Goal: Task Accomplishment & Management: Use online tool/utility

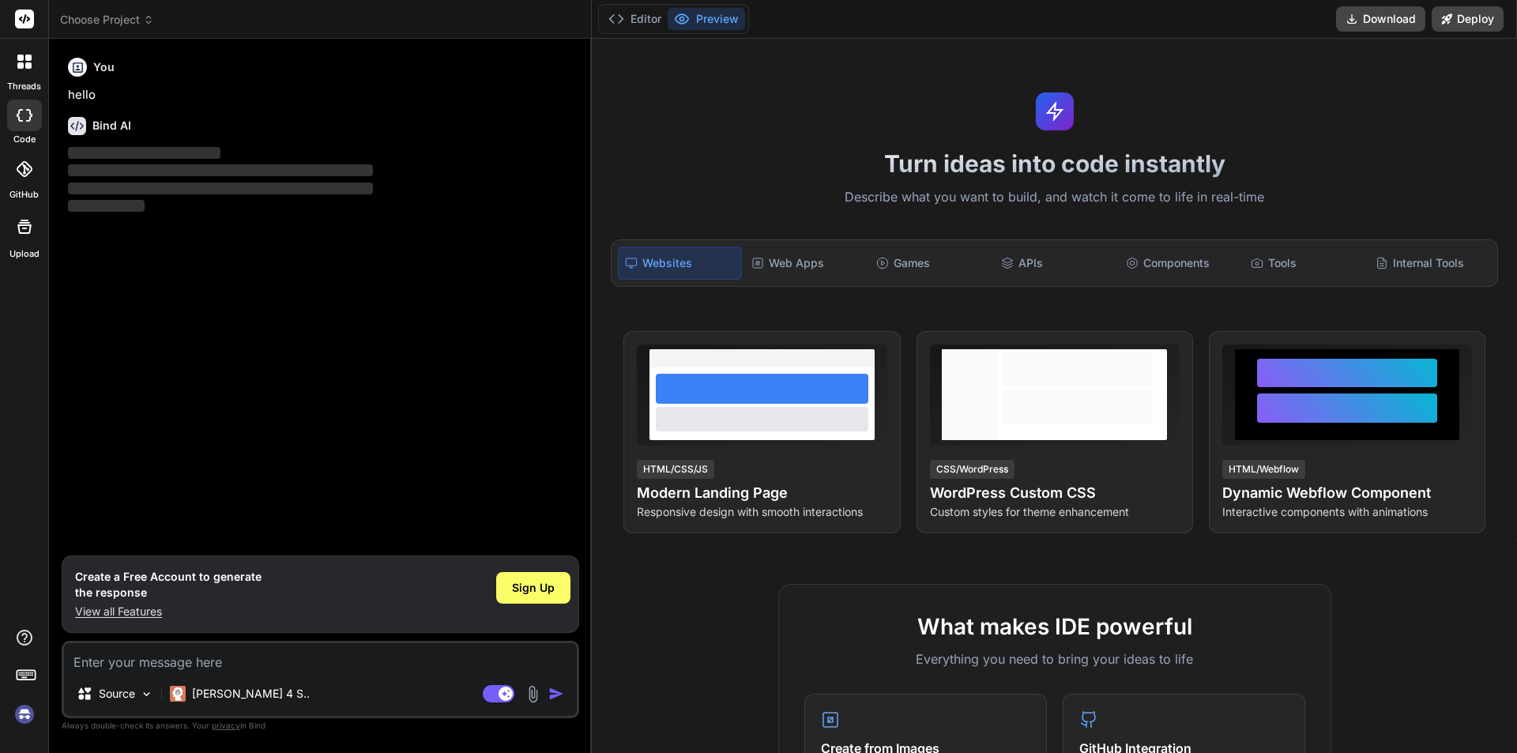
click at [160, 659] on textarea at bounding box center [320, 657] width 513 height 28
type textarea "x"
type textarea "h"
type textarea "x"
type textarea "hi"
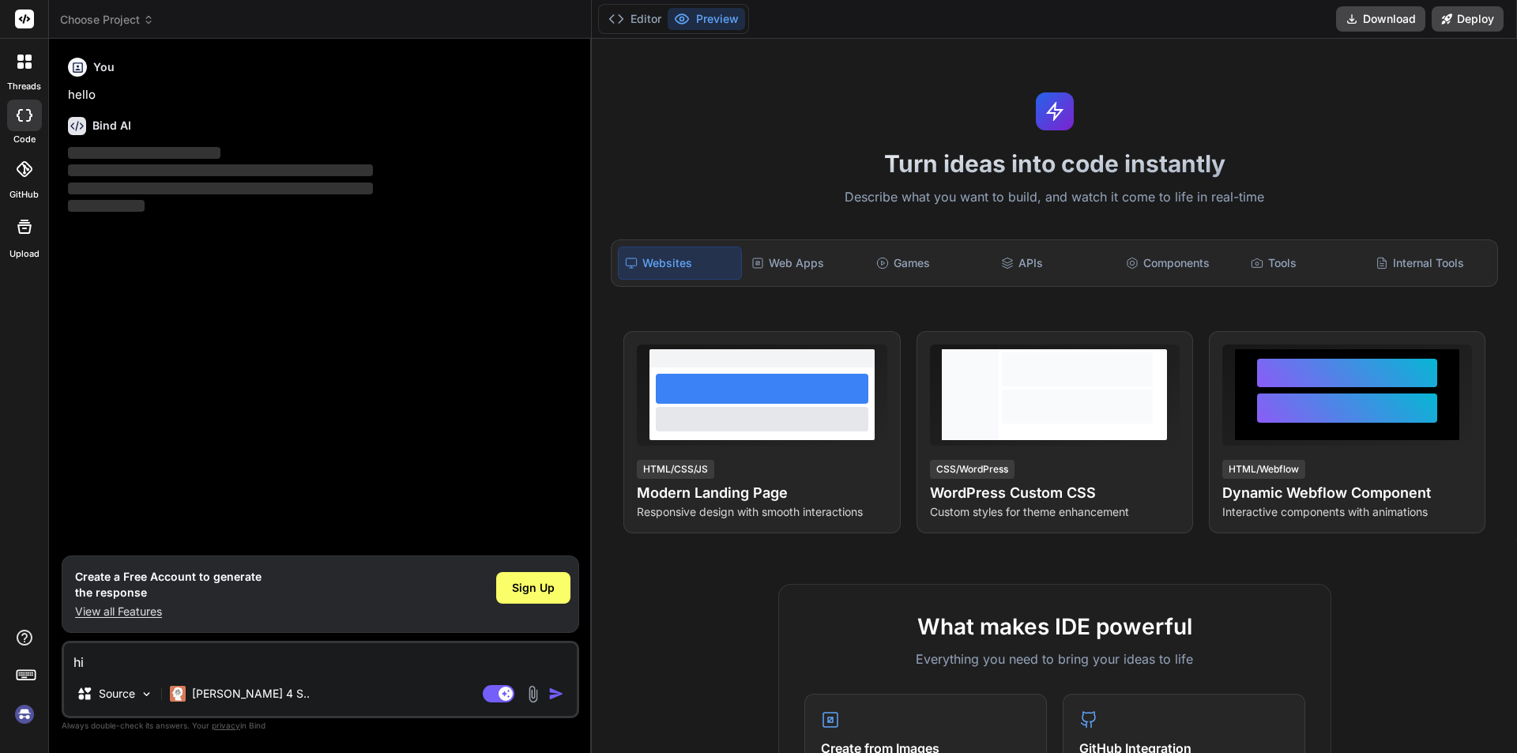
type textarea "x"
type textarea "hi"
click at [556, 695] on img "button" at bounding box center [556, 694] width 16 height 16
click at [173, 661] on textarea "hi" at bounding box center [320, 657] width 513 height 28
click at [522, 583] on span "Sign Up" at bounding box center [533, 588] width 43 height 16
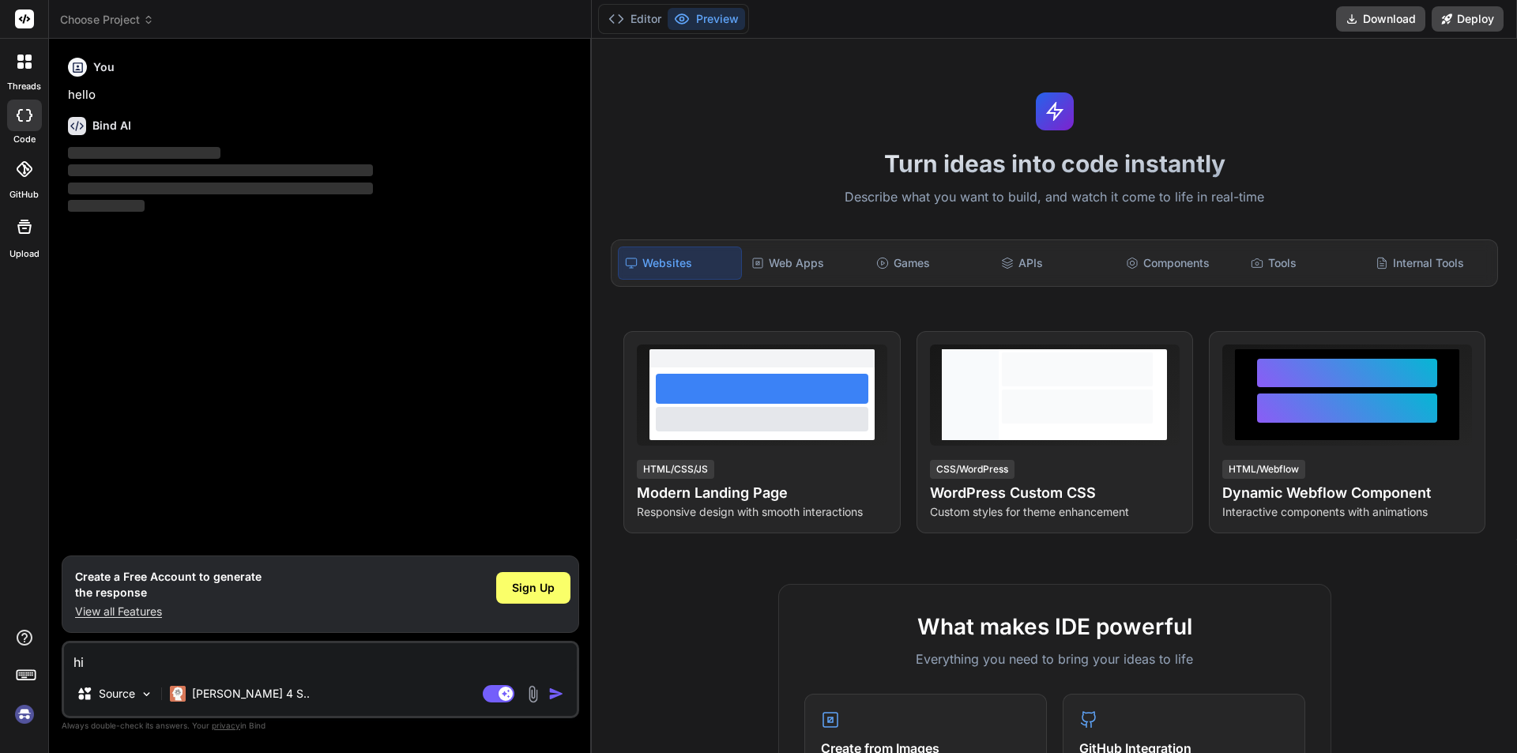
click at [164, 656] on textarea "hi" at bounding box center [320, 657] width 513 height 28
click at [489, 695] on rect at bounding box center [499, 693] width 32 height 17
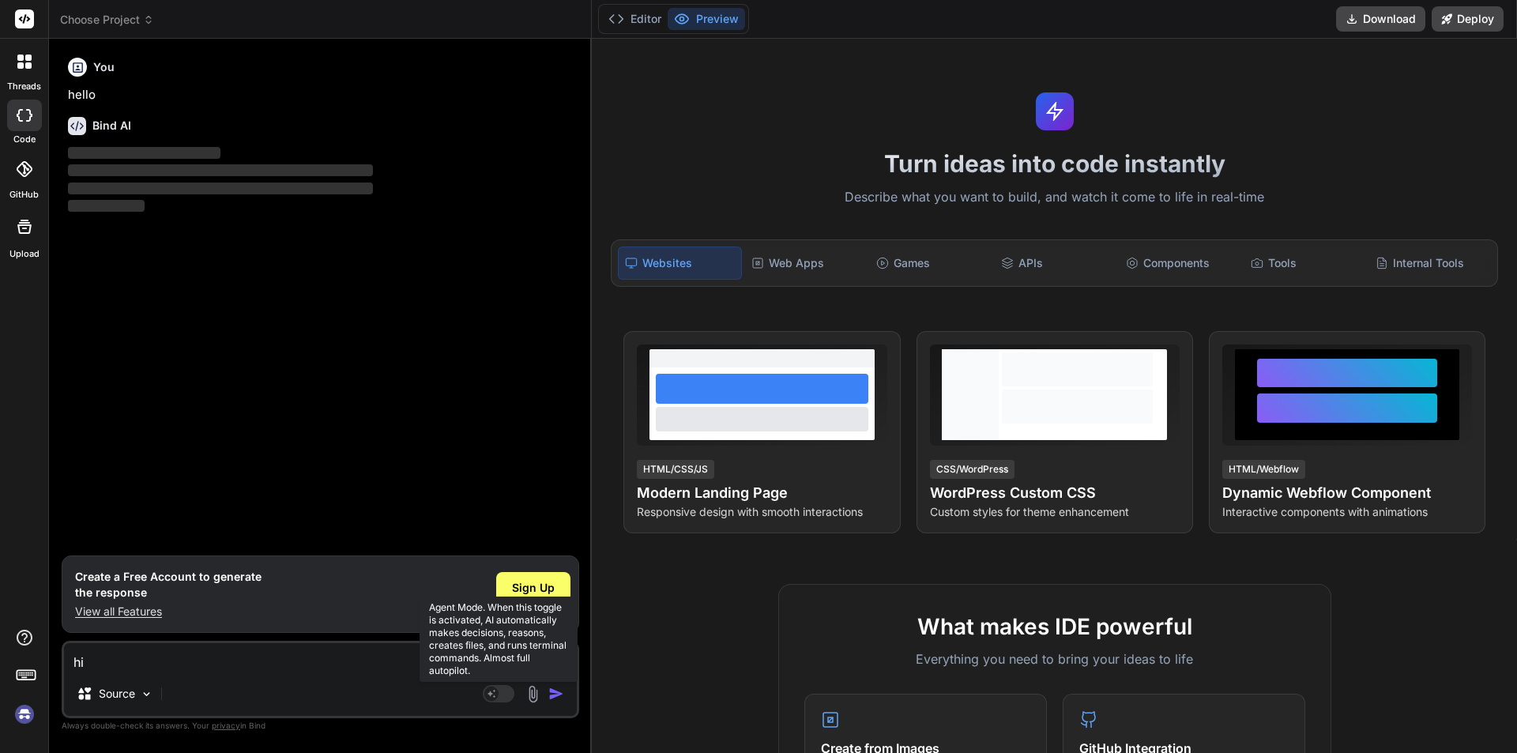
click at [506, 689] on rect at bounding box center [499, 693] width 32 height 17
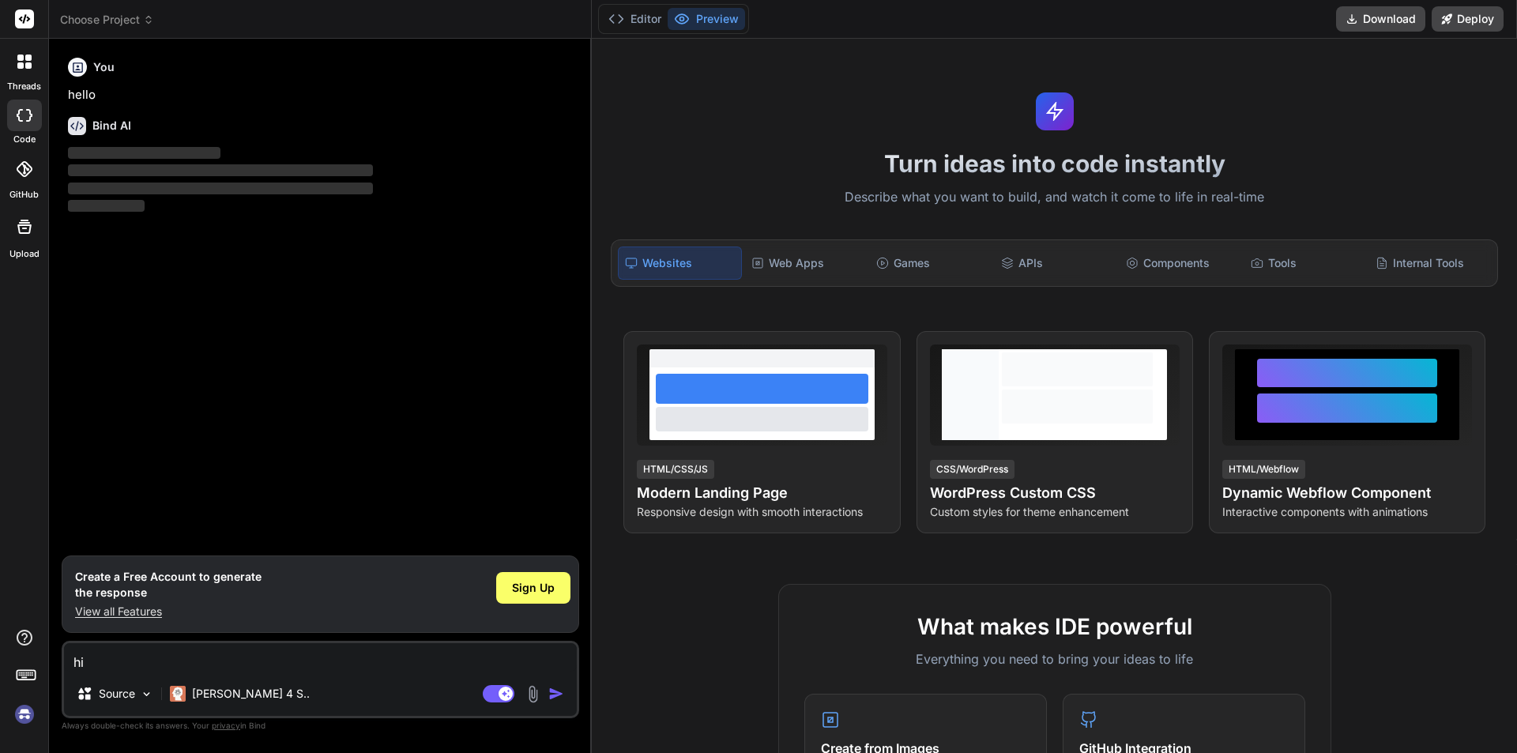
click at [475, 697] on div "Source Claude 4 S.." at bounding box center [320, 697] width 513 height 38
click at [502, 687] on rect at bounding box center [499, 693] width 32 height 17
click at [559, 692] on img "button" at bounding box center [556, 694] width 16 height 16
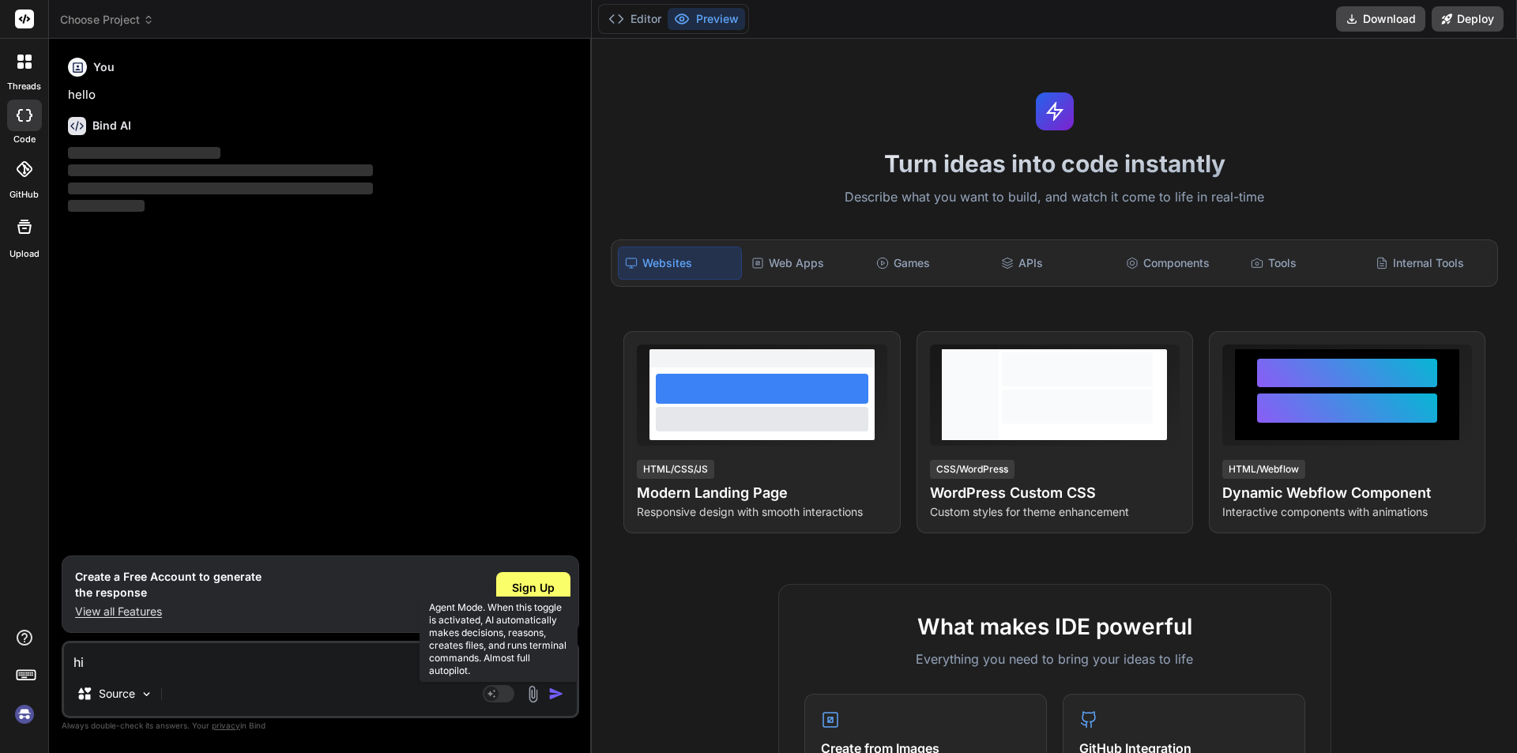
click at [503, 695] on rect at bounding box center [499, 693] width 32 height 17
type textarea "x"
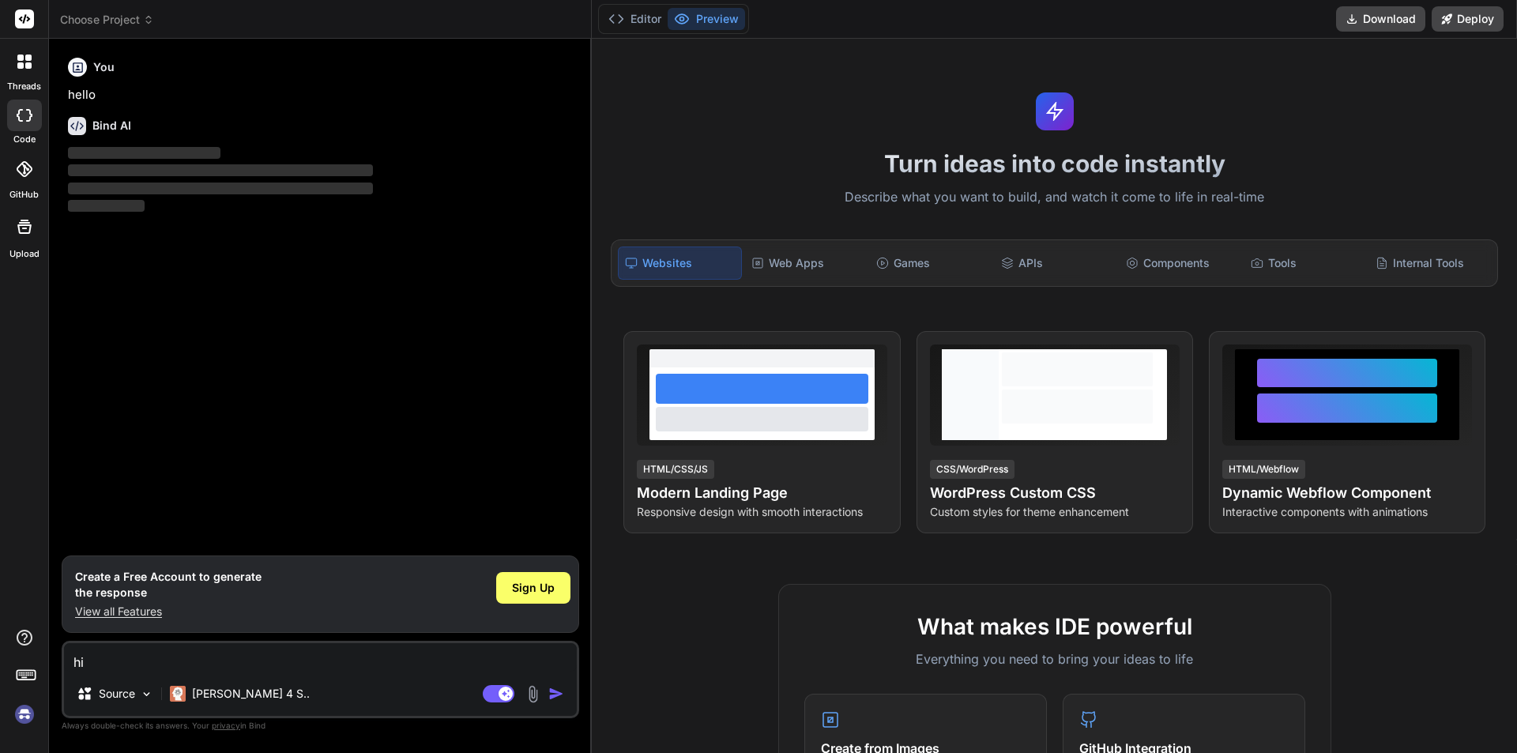
click at [555, 690] on img "button" at bounding box center [556, 694] width 16 height 16
click at [140, 611] on p "View all Features" at bounding box center [168, 612] width 187 height 16
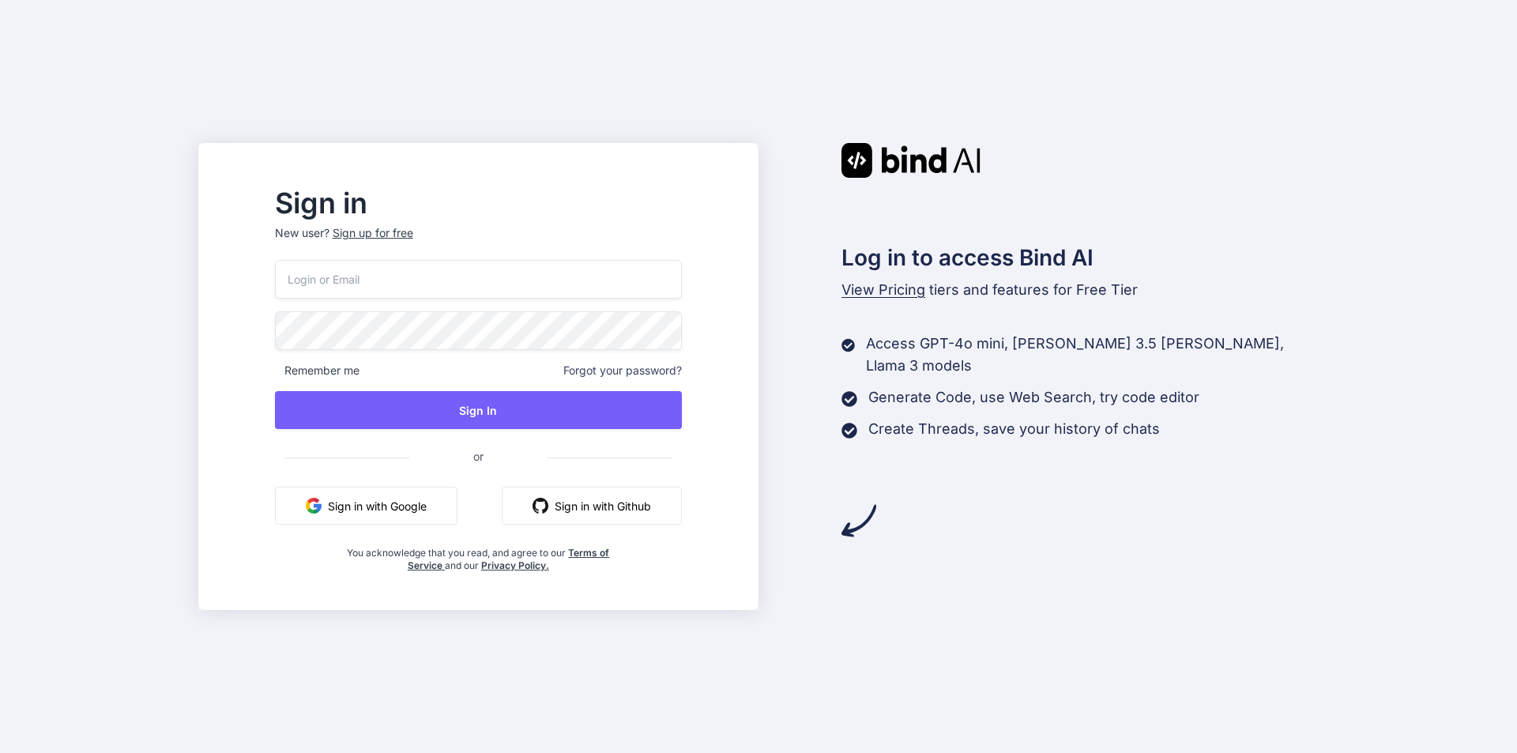
click at [396, 281] on input "email" at bounding box center [478, 279] width 407 height 39
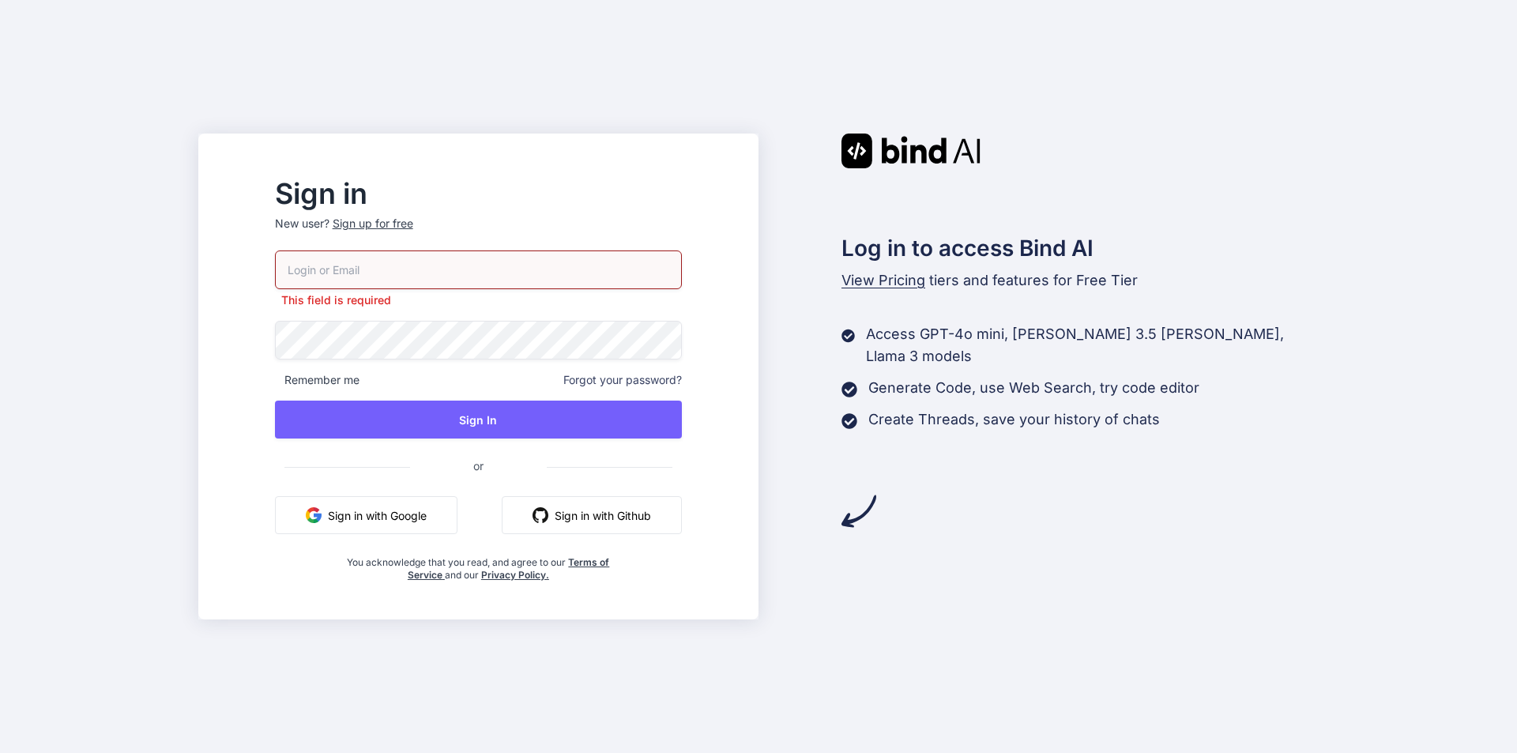
drag, startPoint x: 241, startPoint y: 442, endPoint x: 235, endPoint y: 402, distance: 40.0
click at [239, 439] on div "Sign in New user? Sign up for free This field is required Remember me Forgot yo…" at bounding box center [758, 376] width 1517 height 753
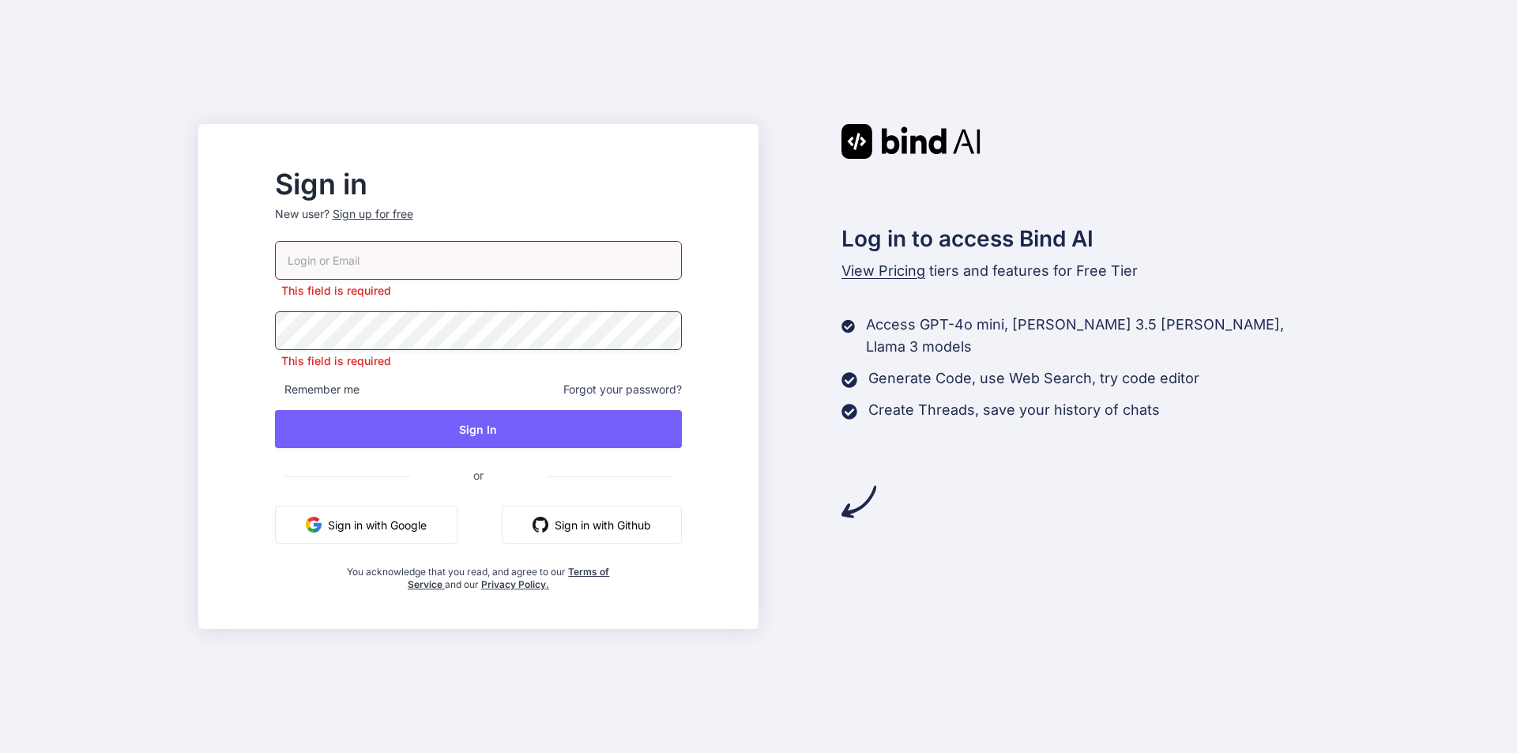
click at [404, 280] on div "This field is required" at bounding box center [478, 270] width 407 height 58
click at [258, 347] on div "Sign in New user? Sign up for free This field is required This field is require…" at bounding box center [758, 376] width 1517 height 753
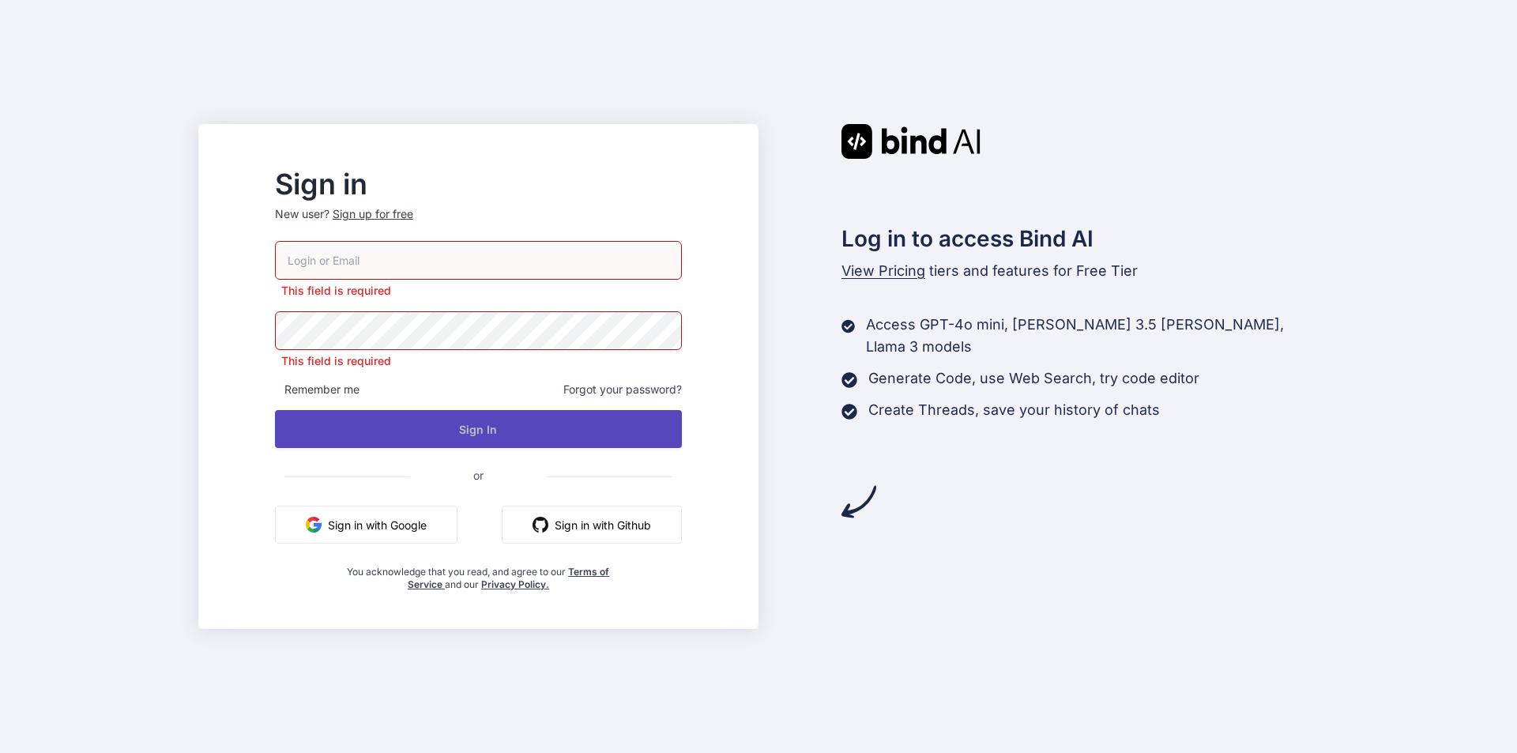
click at [507, 434] on button "Sign In" at bounding box center [478, 429] width 407 height 38
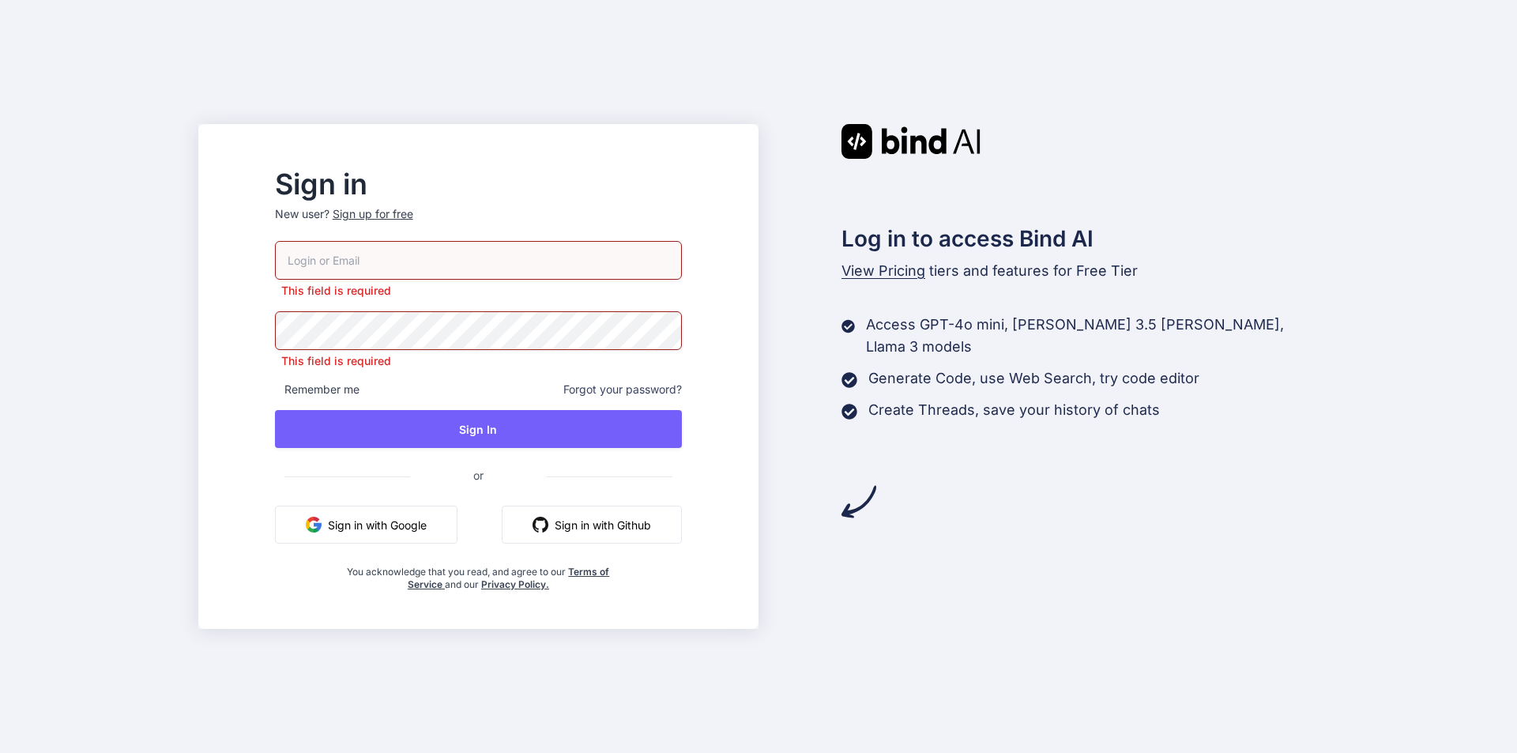
click at [436, 266] on input "email" at bounding box center [478, 260] width 407 height 39
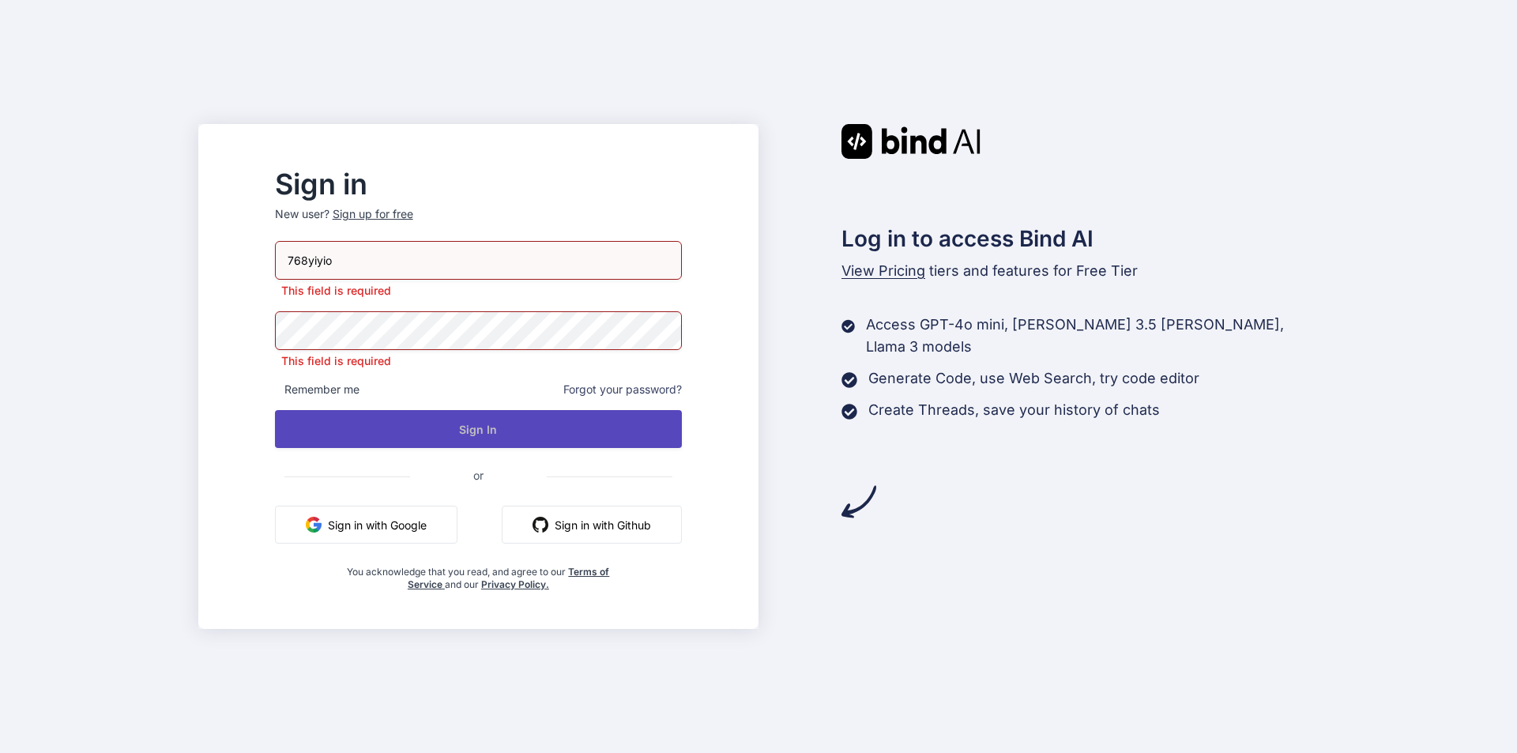
type input "768yiyio"
click at [487, 427] on button "Sign In" at bounding box center [478, 429] width 407 height 38
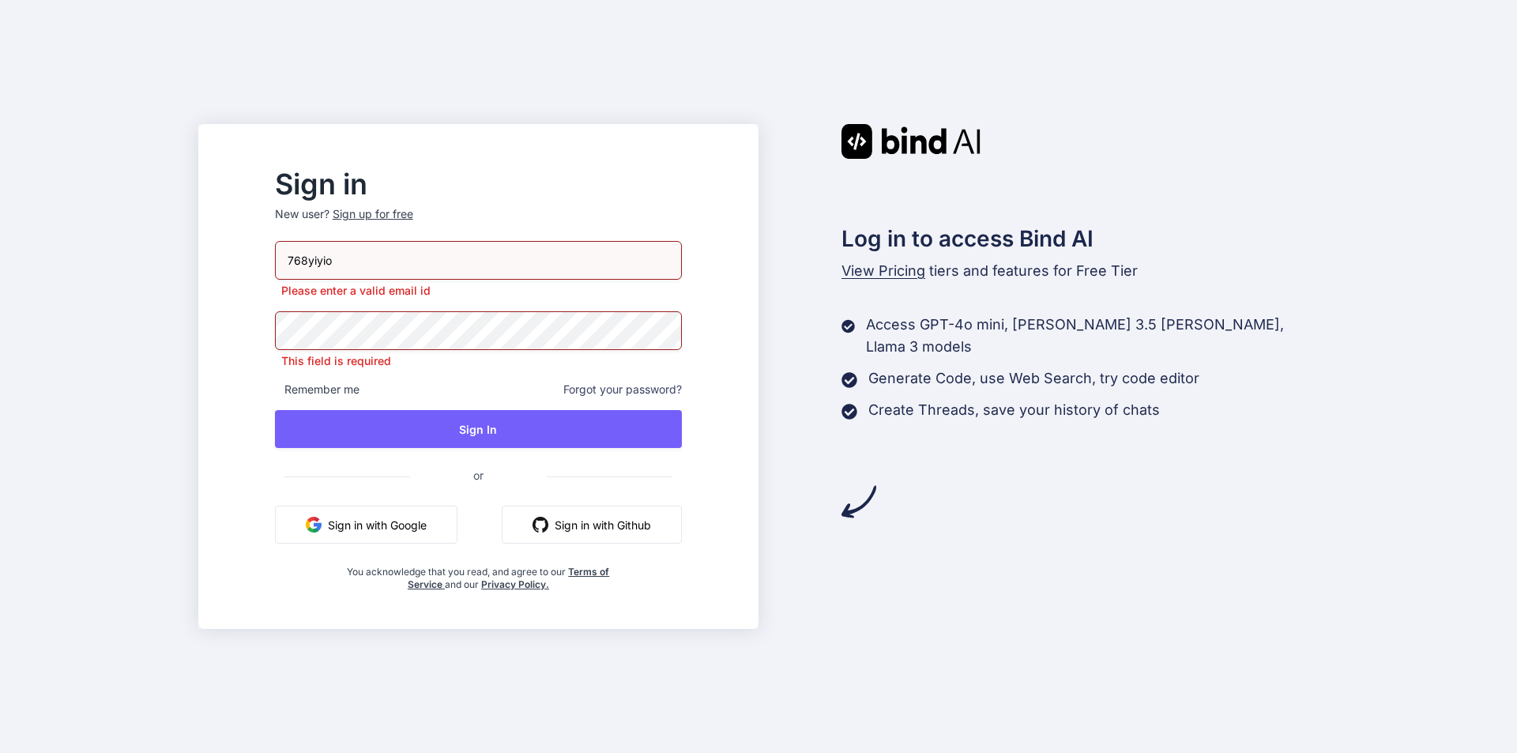
click at [401, 269] on input "768yiyio" at bounding box center [478, 260] width 407 height 39
type input "7"
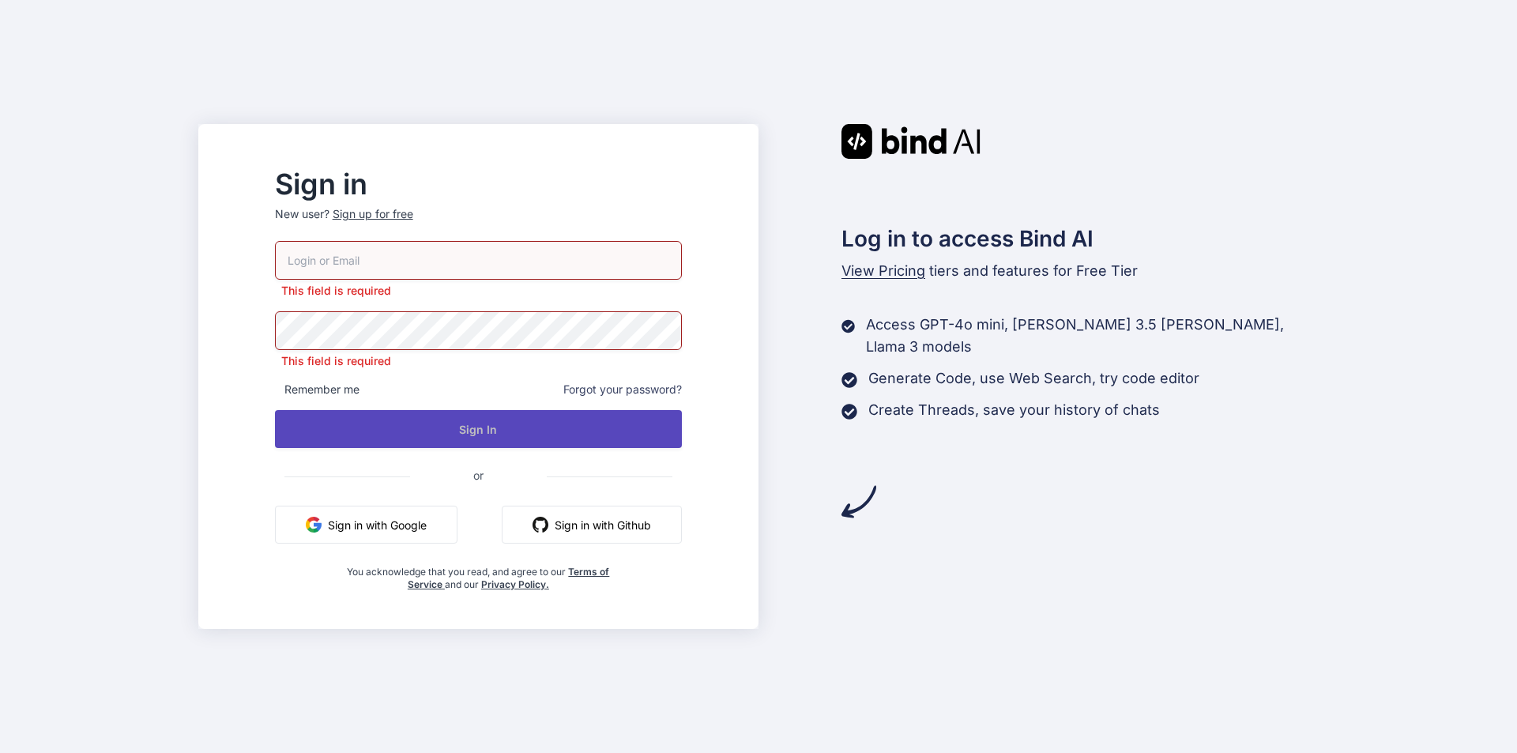
click at [422, 430] on button "Sign In" at bounding box center [478, 429] width 407 height 38
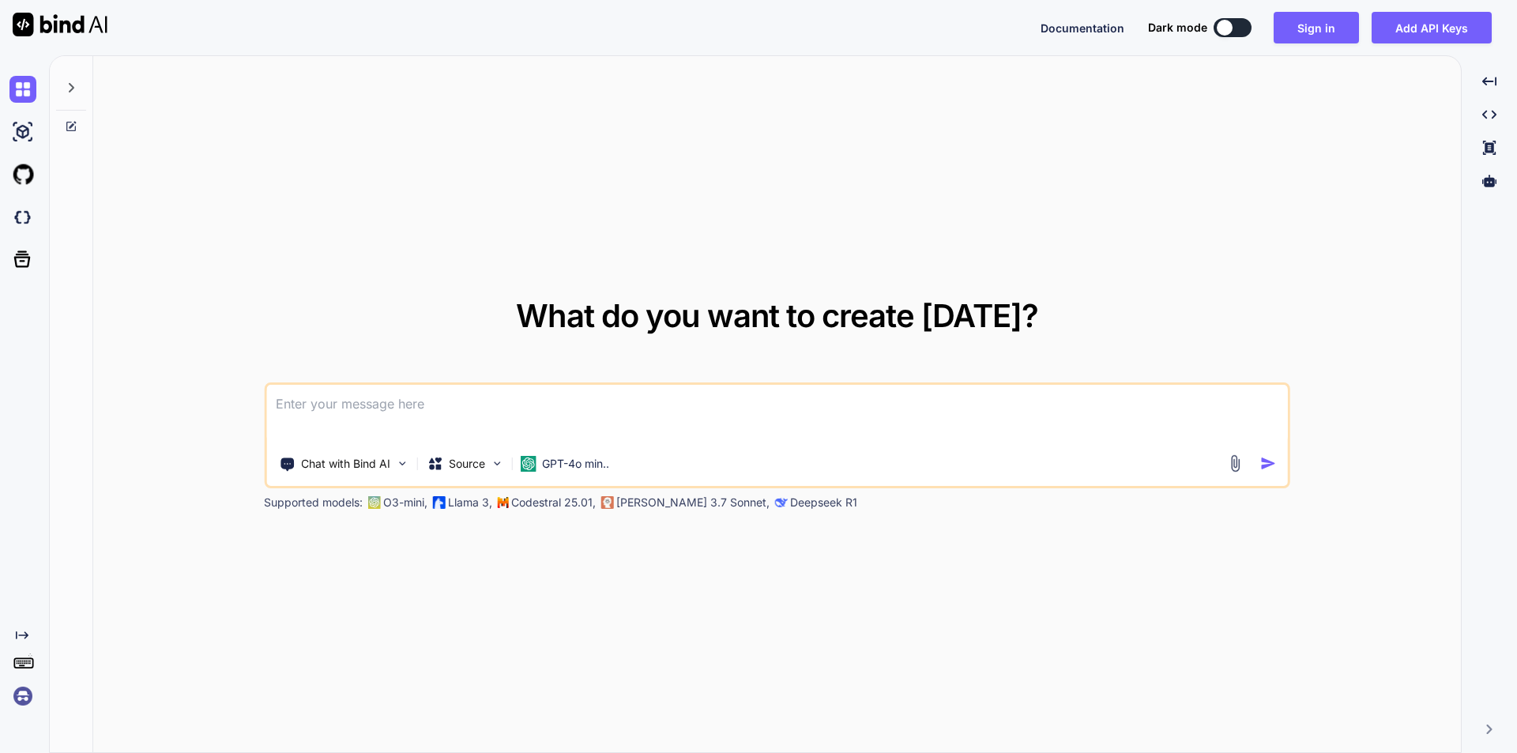
click at [360, 403] on textarea at bounding box center [777, 414] width 1022 height 58
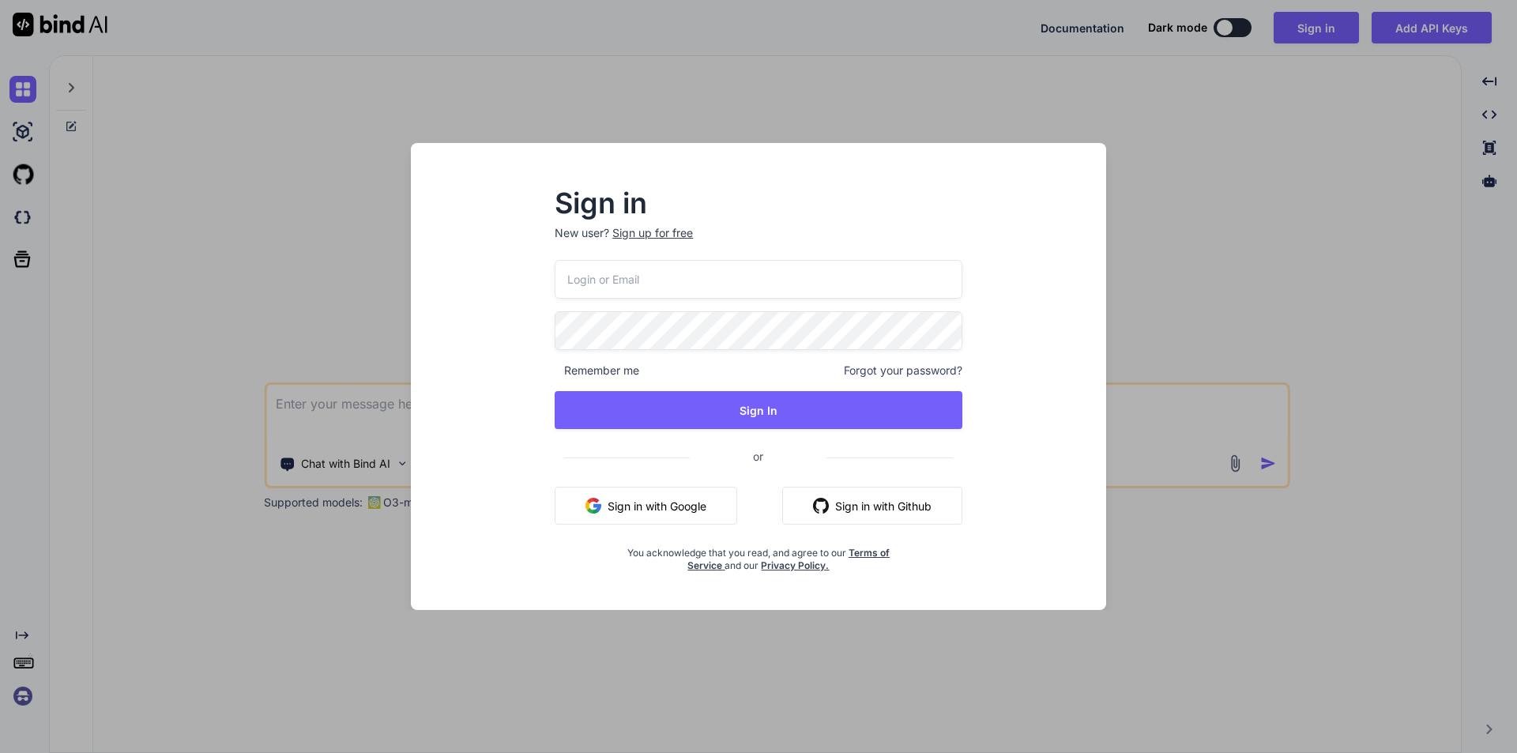
click at [355, 405] on div "Sign in New user? Sign up for free Remember me Forgot your password? Sign In or…" at bounding box center [758, 376] width 1517 height 753
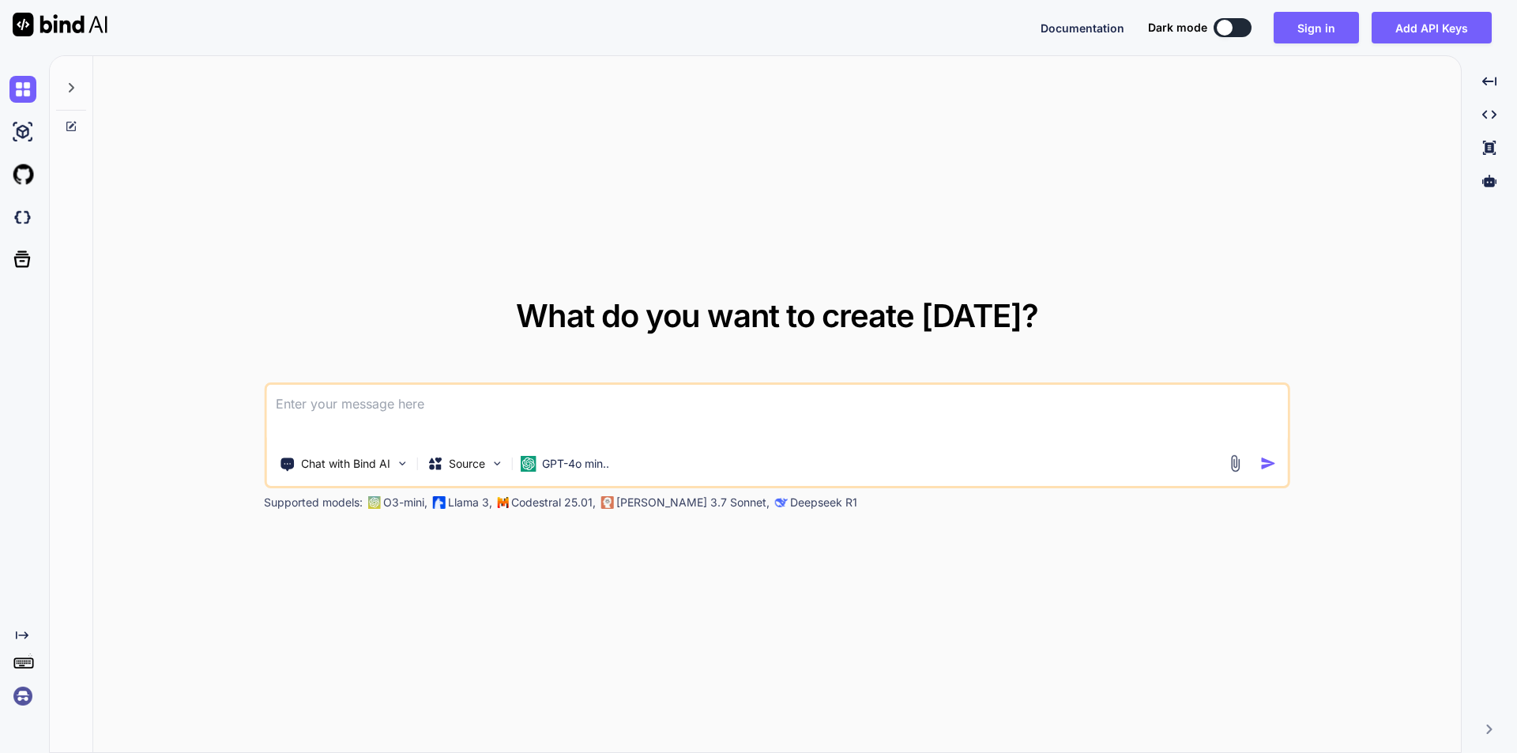
click at [440, 397] on textarea at bounding box center [777, 414] width 1022 height 58
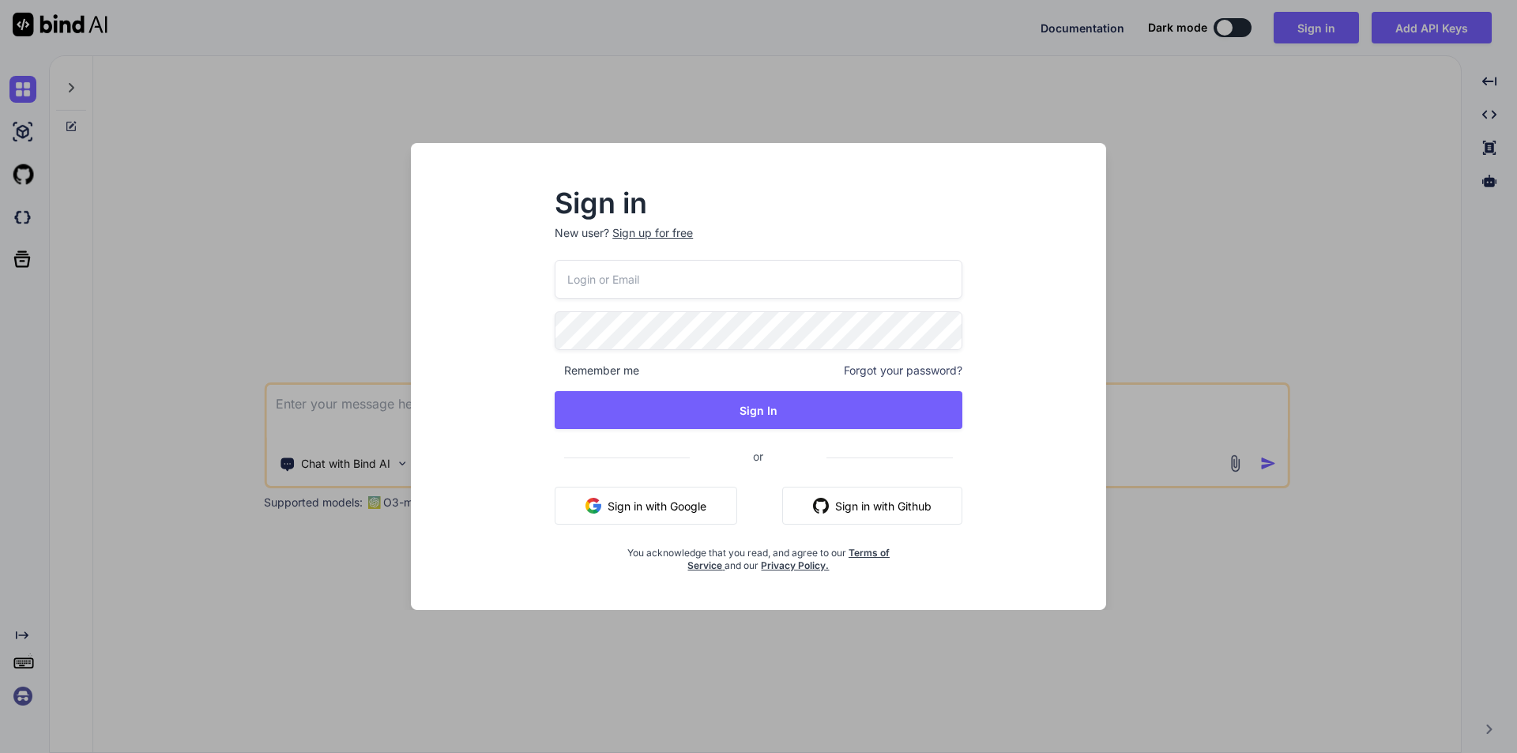
click at [328, 281] on div "Sign in New user? Sign up for free Remember me Forgot your password? Sign In or…" at bounding box center [758, 376] width 1517 height 753
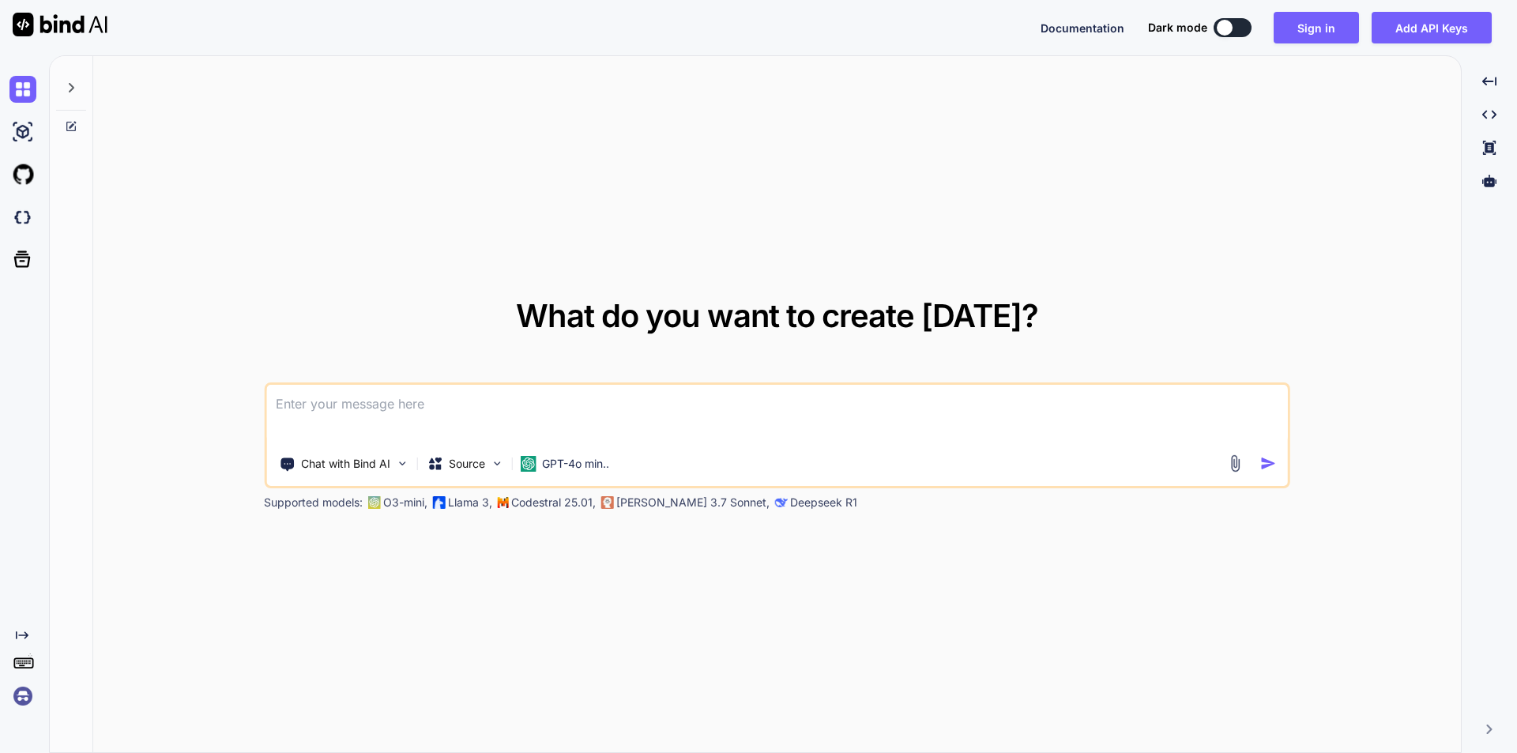
click at [390, 418] on textarea at bounding box center [777, 414] width 1022 height 58
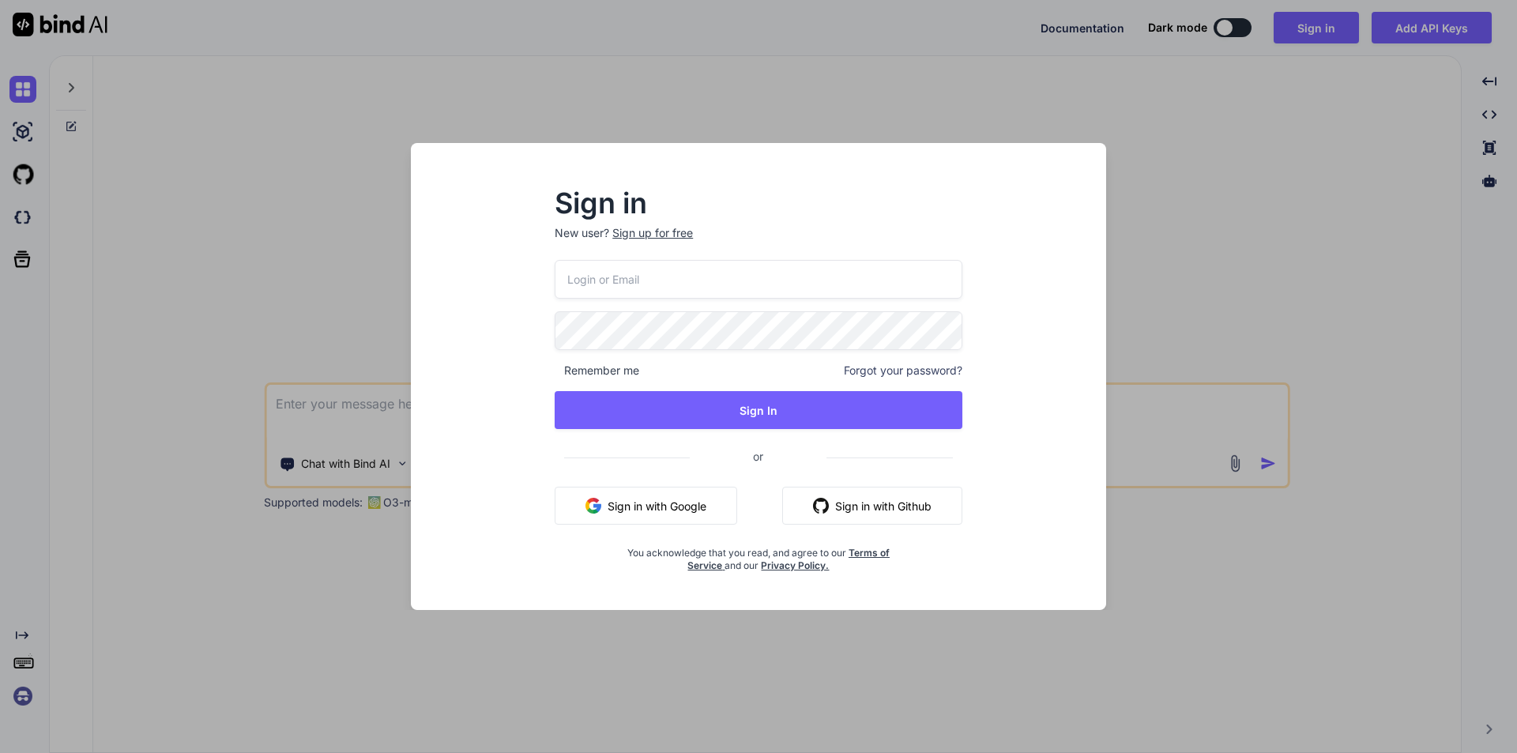
click at [357, 348] on div "Sign in New user? Sign up for free Remember me Forgot your password? Sign In or…" at bounding box center [758, 376] width 1517 height 753
click at [601, 413] on div "What do you want to create [DATE]? Chat with Bind AI Source GPT-4o min.. Suppor…" at bounding box center [783, 404] width 1468 height 698
click at [934, 112] on div "Sign in New user? Sign up for free Remember me Forgot your password? Sign In or…" at bounding box center [758, 376] width 1517 height 753
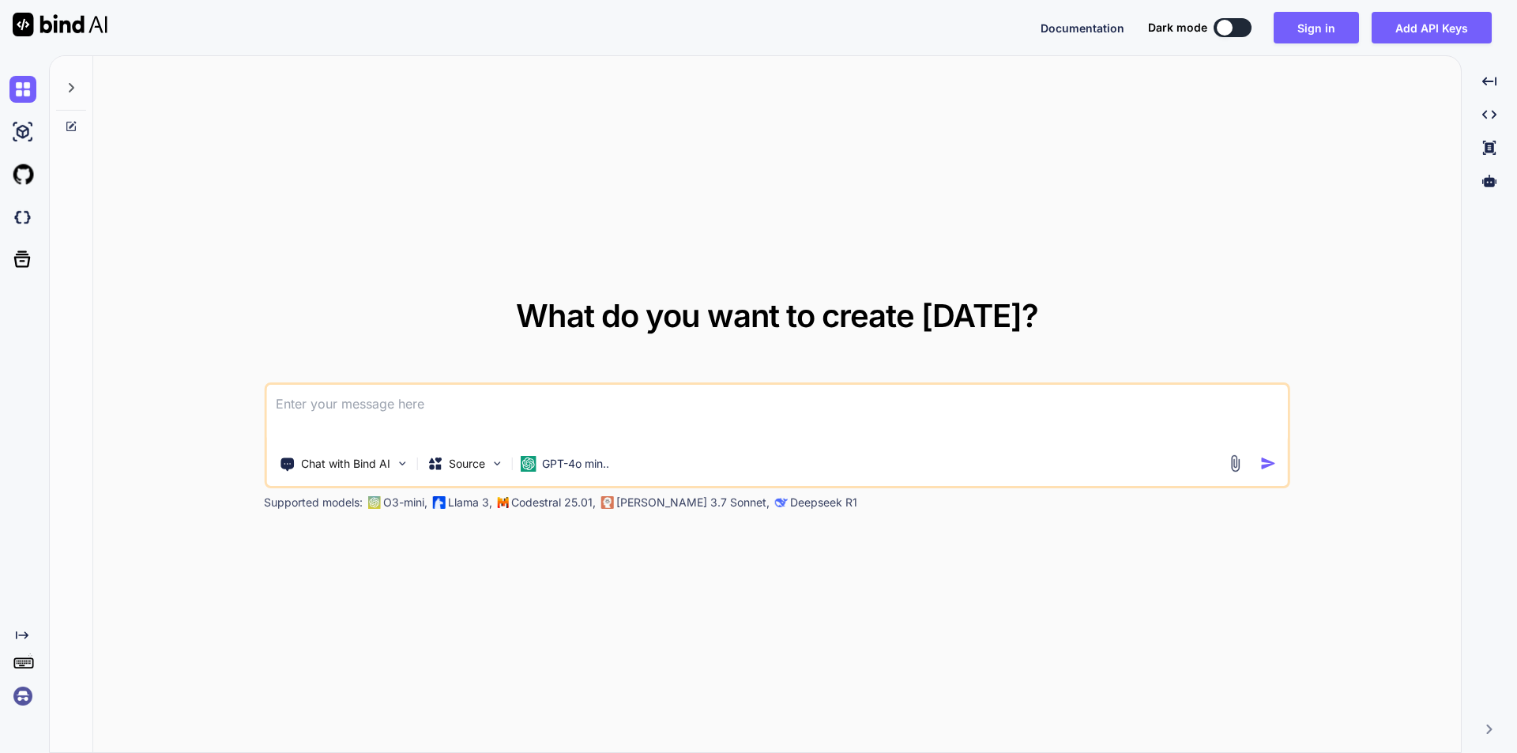
click at [349, 410] on textarea at bounding box center [777, 414] width 1022 height 58
click at [475, 401] on textarea at bounding box center [777, 414] width 1022 height 58
click at [571, 407] on textarea at bounding box center [777, 414] width 1022 height 58
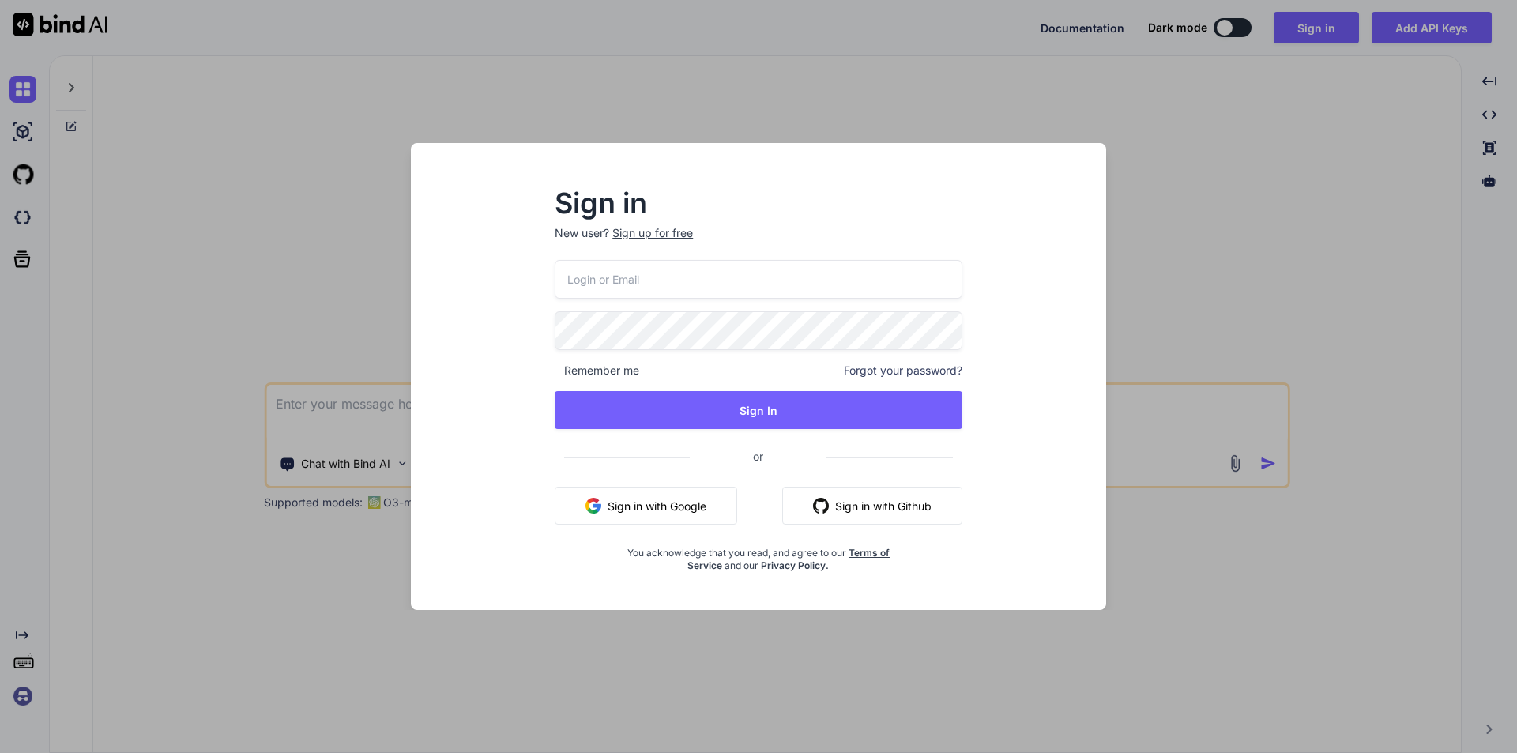
click at [625, 251] on p "New user? Sign up for free" at bounding box center [759, 242] width 408 height 35
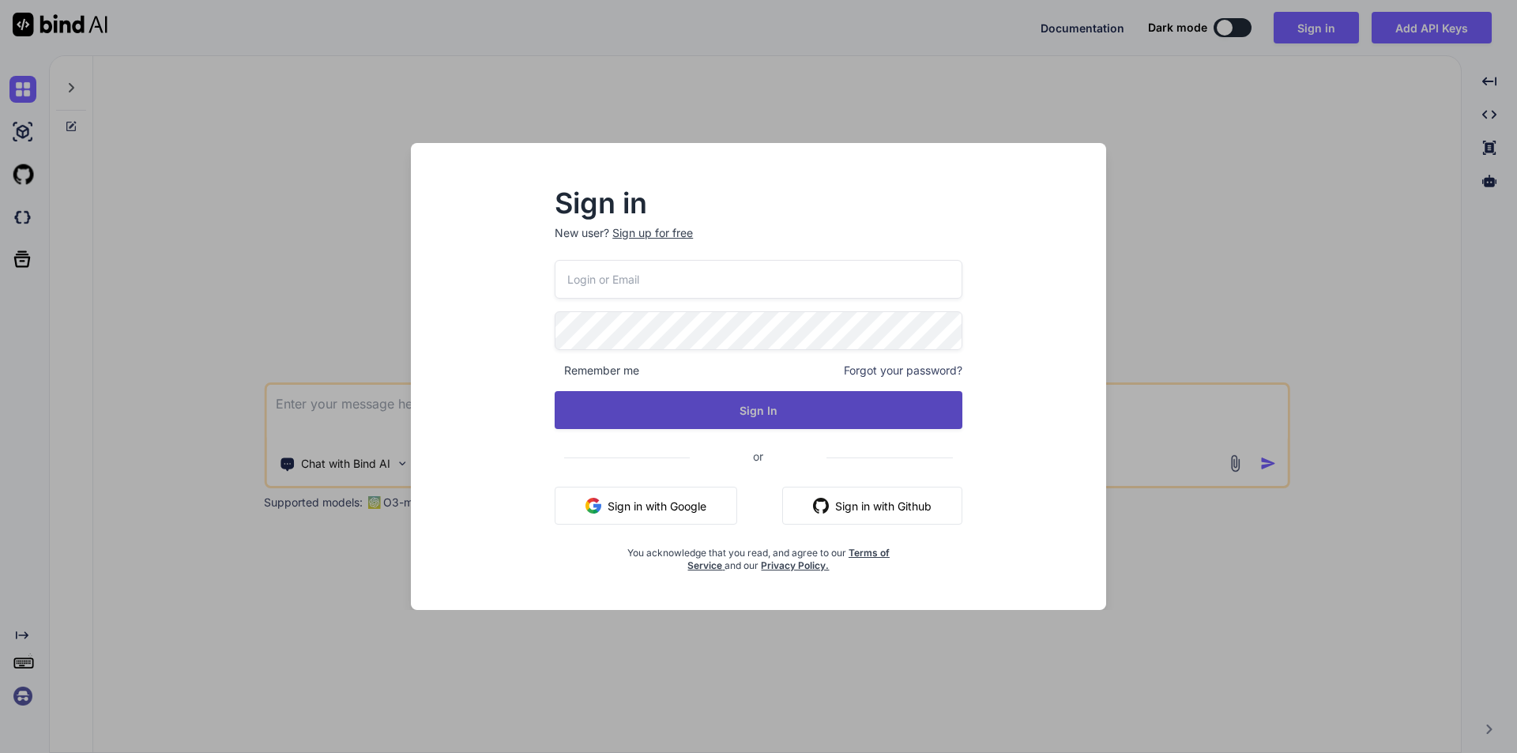
click at [694, 398] on button "Sign In" at bounding box center [759, 410] width 408 height 38
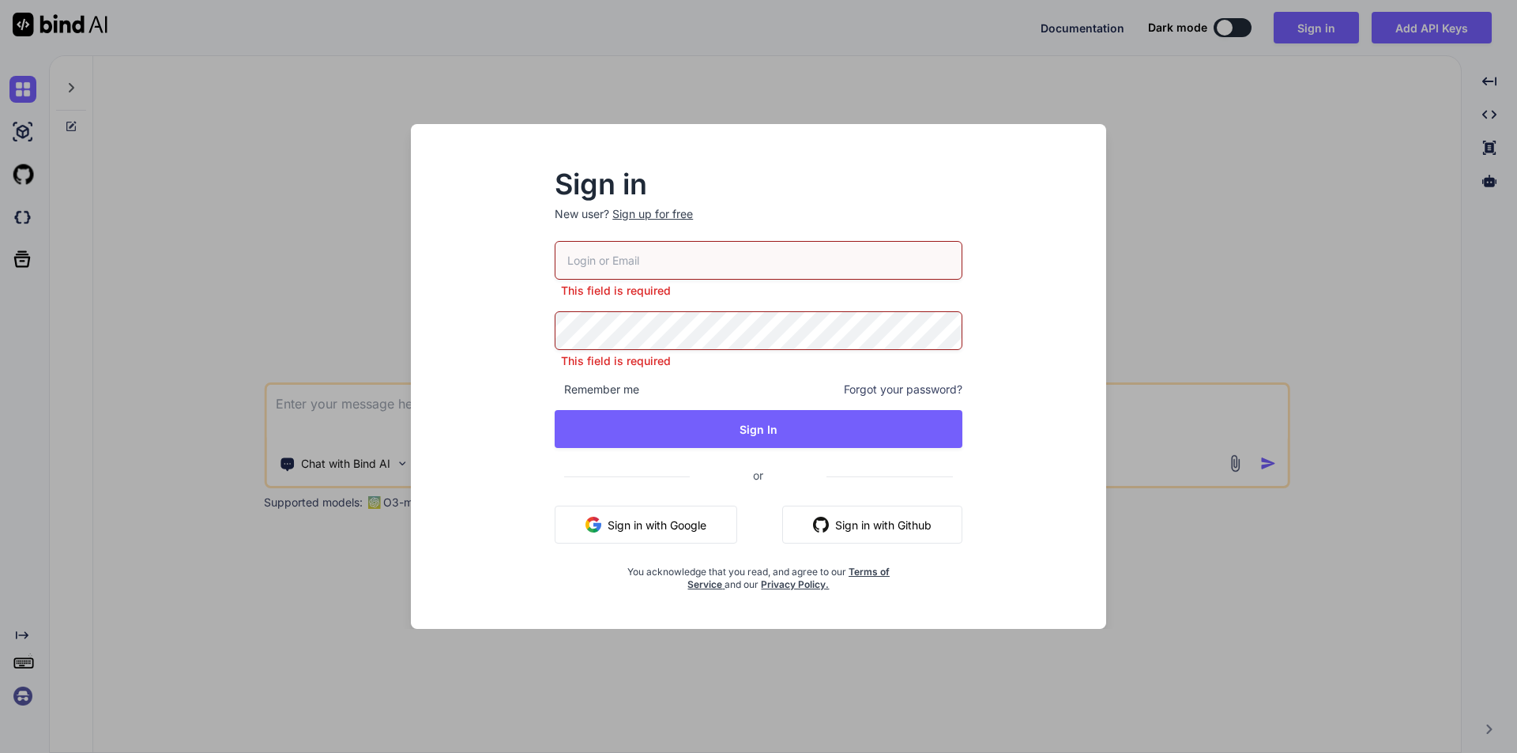
click at [1178, 138] on div "Sign in New user? Sign up for free This field is required This field is require…" at bounding box center [758, 376] width 1517 height 753
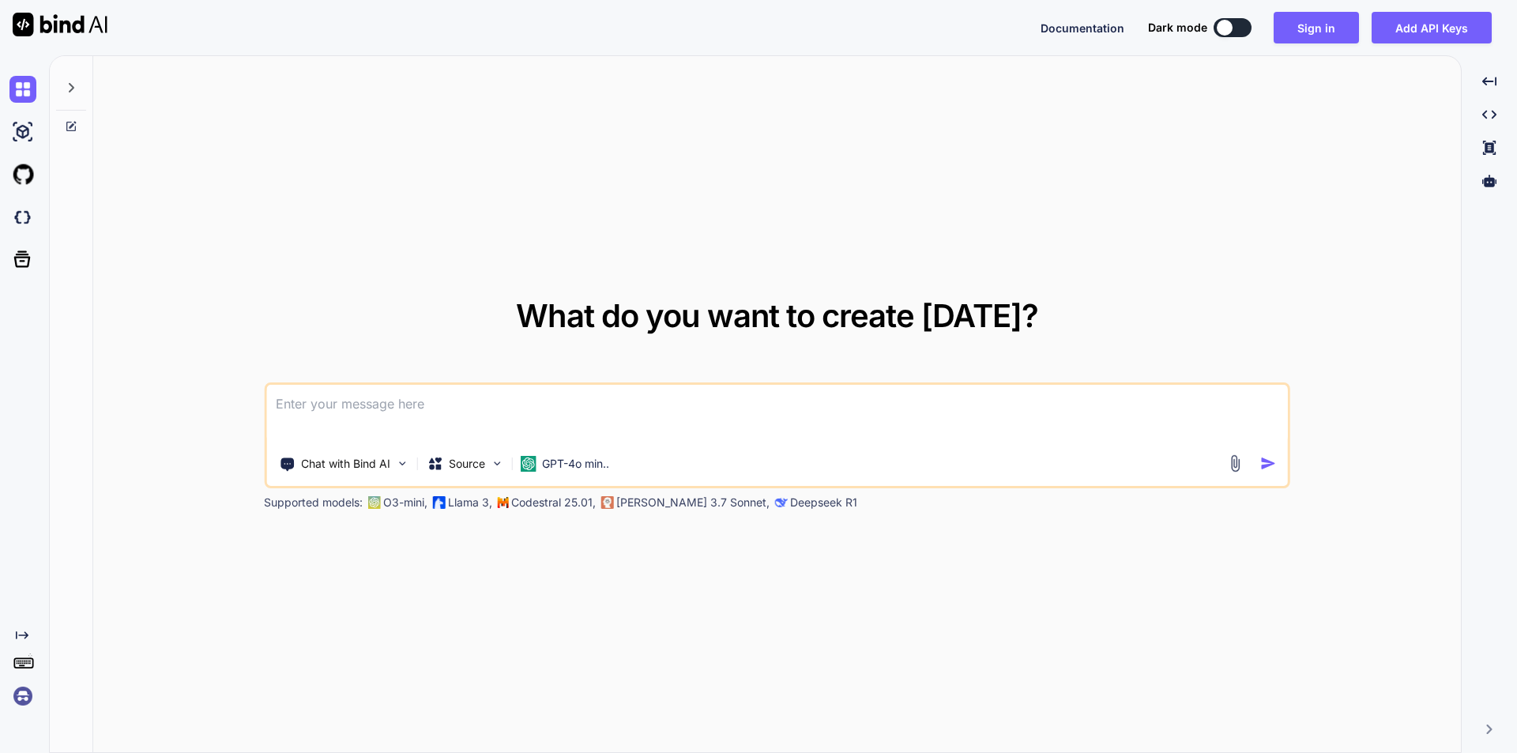
click at [548, 411] on textarea at bounding box center [777, 414] width 1022 height 58
click at [395, 402] on div "What do you want to create today? Chat with Bind AI Source GPT-4o min.. Support…" at bounding box center [783, 404] width 1468 height 698
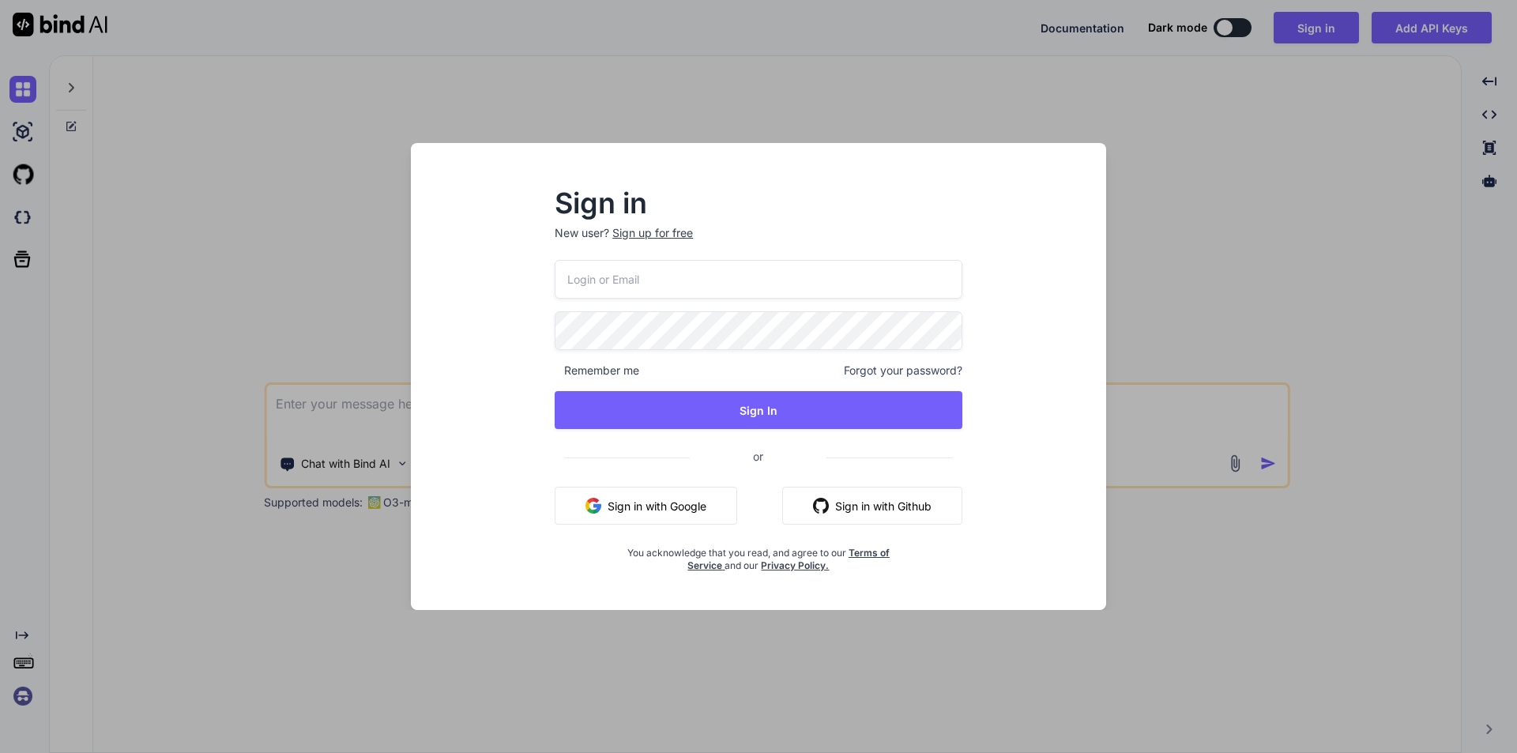
click at [318, 340] on div "Sign in New user? Sign up for free Remember me Forgot your password? Sign In or…" at bounding box center [758, 376] width 1517 height 753
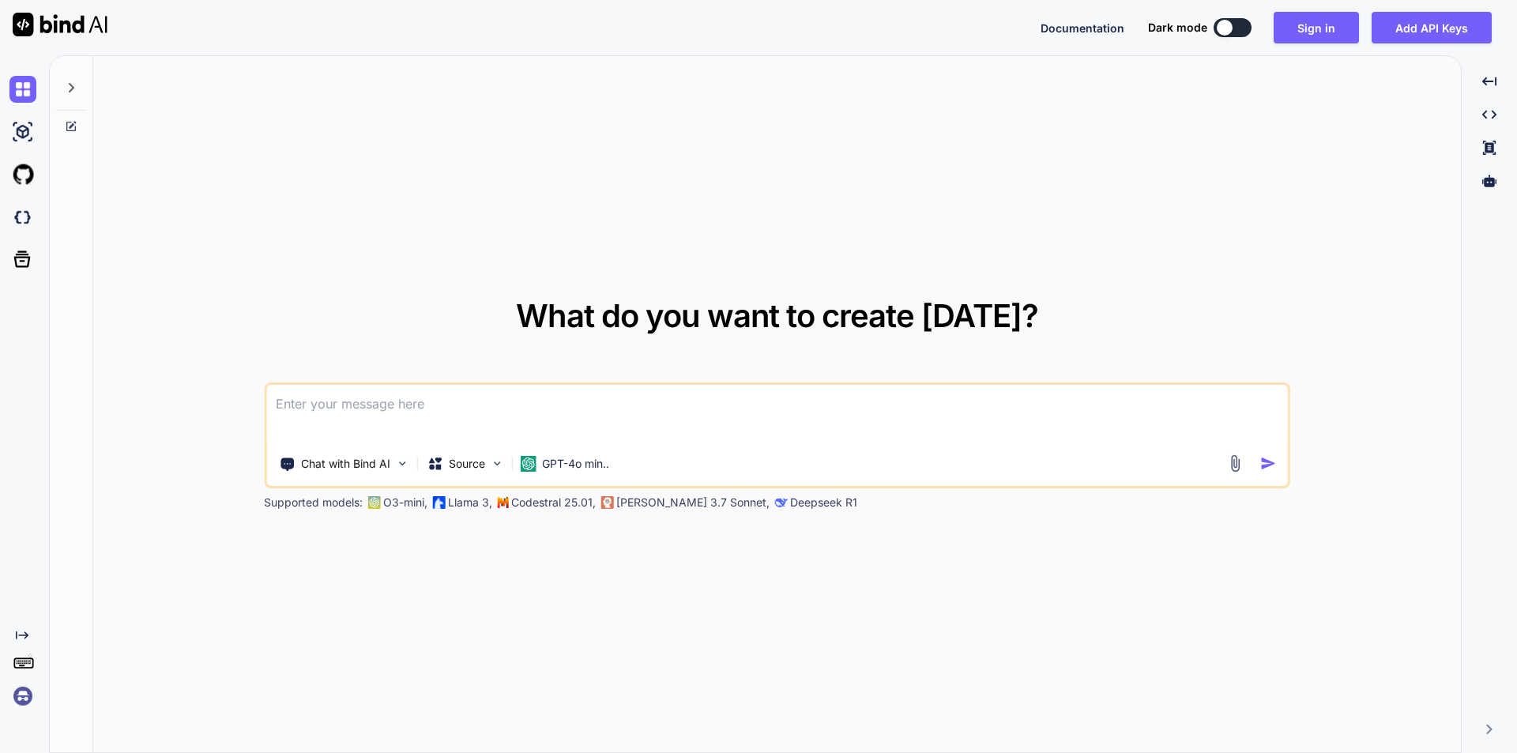
click at [349, 390] on textarea at bounding box center [777, 414] width 1022 height 58
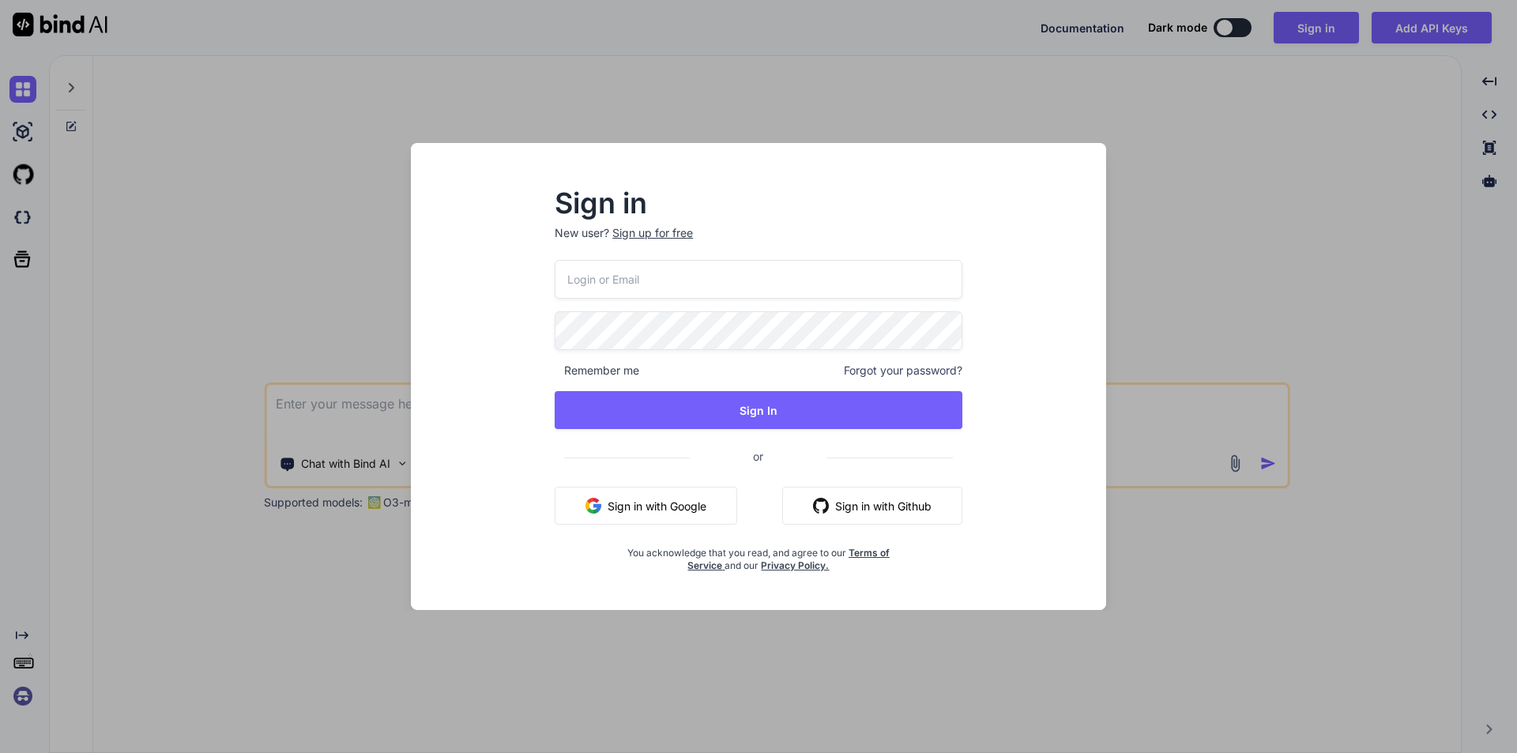
click at [343, 329] on div "Sign in New user? Sign up for free Remember me Forgot your password? Sign In or…" at bounding box center [758, 376] width 1517 height 753
